Goal: Check status

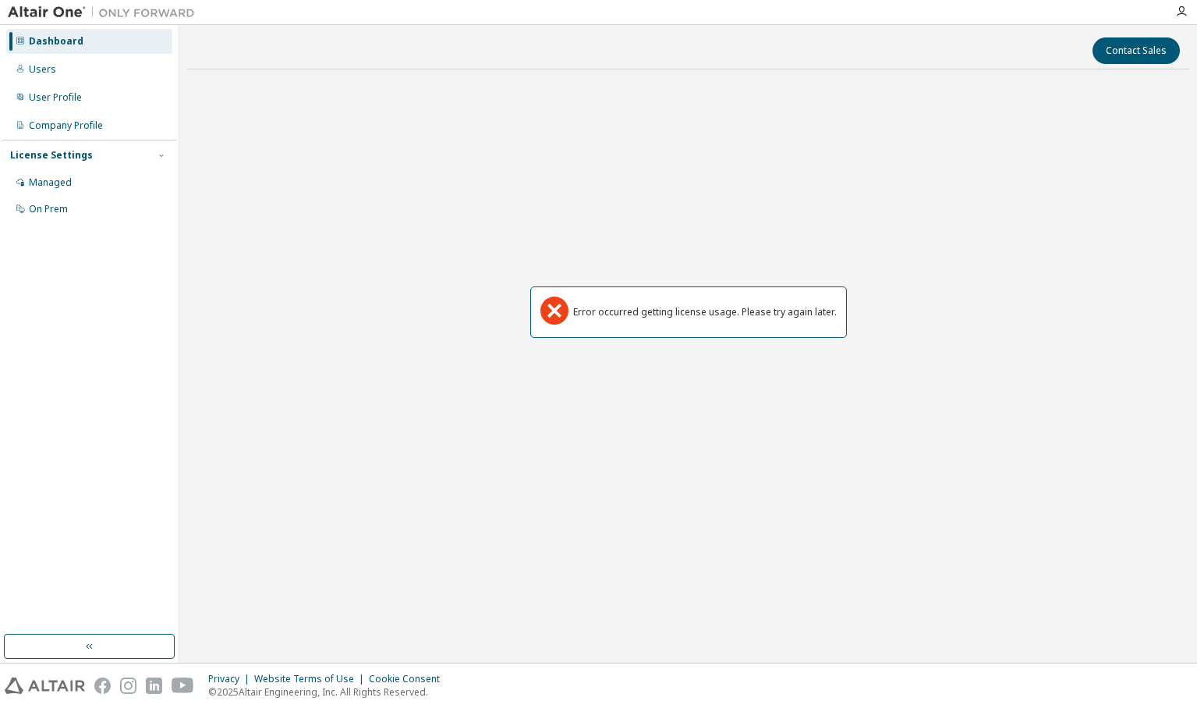
click at [57, 19] on img at bounding box center [105, 13] width 195 height 16
click at [49, 37] on div "Dashboard" at bounding box center [56, 41] width 55 height 12
click at [823, 314] on div "Error occurred getting license usage. Please try again later." at bounding box center [705, 312] width 264 height 12
